Goal: Information Seeking & Learning: Compare options

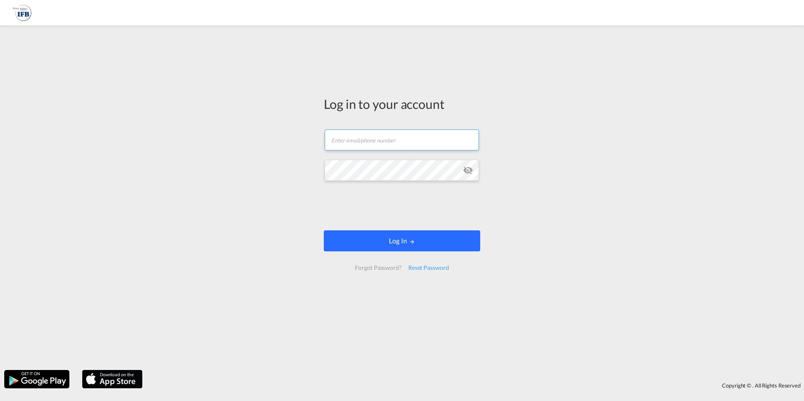
type input "[PERSON_NAME][EMAIL_ADDRESS][DOMAIN_NAME]"
click at [414, 237] on button "Log In" at bounding box center [402, 241] width 156 height 21
